Goal: Task Accomplishment & Management: Manage account settings

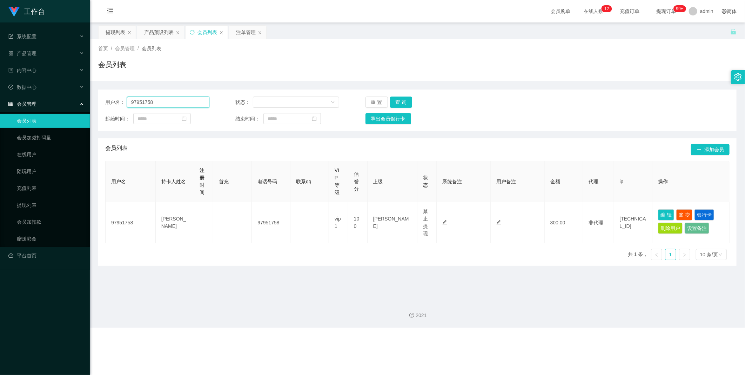
click at [180, 104] on input "97951758" at bounding box center [168, 102] width 82 height 11
paste input "Masht"
type input "Masht"
click at [409, 106] on button "查 询" at bounding box center [401, 102] width 22 height 11
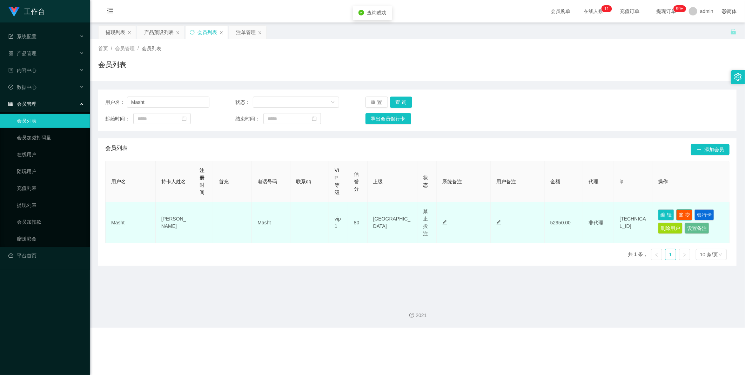
click at [677, 214] on button "账 变" at bounding box center [685, 214] width 16 height 11
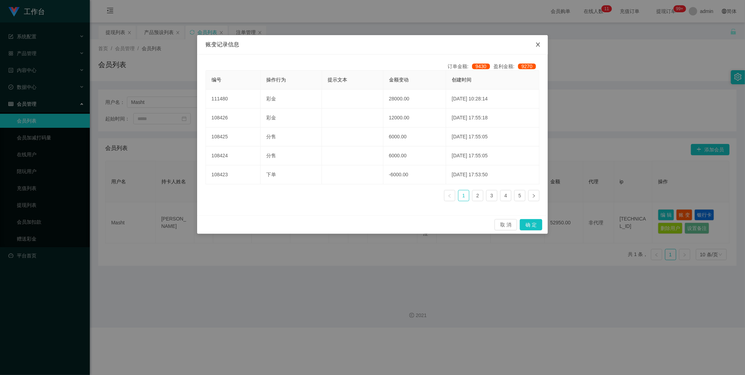
drag, startPoint x: 537, startPoint y: 42, endPoint x: 564, endPoint y: 59, distance: 31.5
click at [537, 42] on icon "图标: close" at bounding box center [539, 45] width 6 height 6
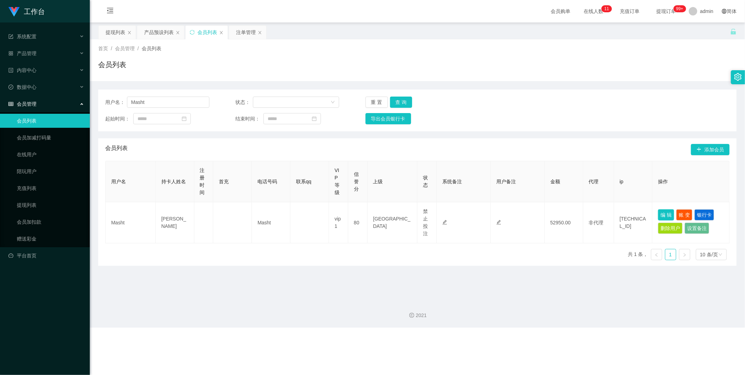
click at [658, 212] on button "编 辑" at bounding box center [666, 214] width 16 height 11
type input "Masht"
type input "Nick"
type input "80"
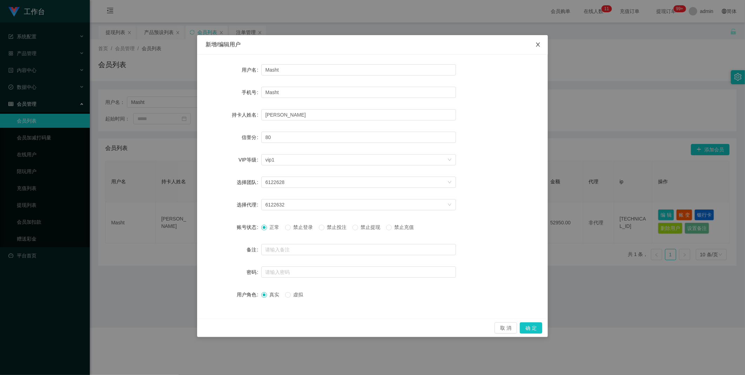
click at [536, 43] on icon "图标: close" at bounding box center [539, 45] width 6 height 6
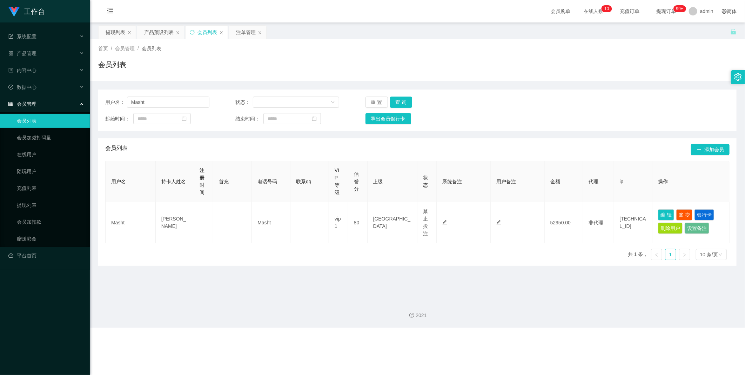
click at [432, 253] on div "用户名 持卡人姓名 注册时间 首充 电话号码 联系qq VIP等级 信誉分 上级 状态 系统备注 用户备注 金额 代理 ip 操作 Masht Nick Ma…" at bounding box center [417, 213] width 625 height 105
drag, startPoint x: 188, startPoint y: 101, endPoint x: 192, endPoint y: 96, distance: 6.5
click at [187, 100] on input "Masht" at bounding box center [168, 102] width 82 height 11
paste input "wangwenjiao"
type input "wangwenjiao"
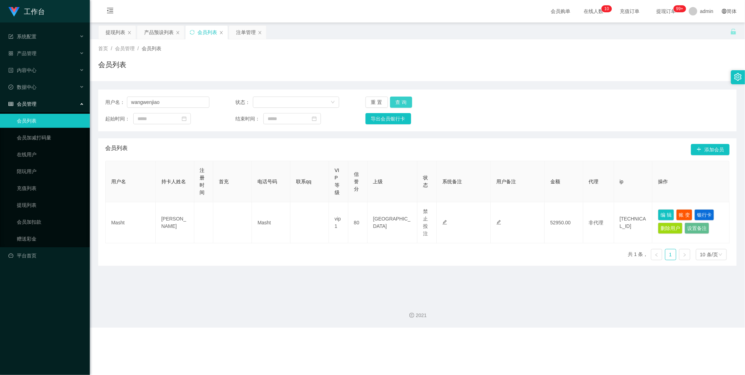
click at [397, 102] on button "查 询" at bounding box center [401, 102] width 22 height 11
